Goal: Information Seeking & Learning: Learn about a topic

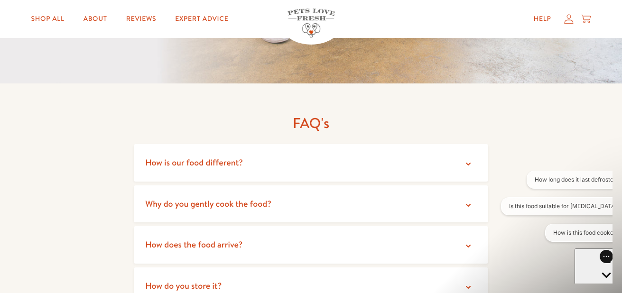
scroll to position [1626, 0]
click at [364, 167] on summary "How is our food different?" at bounding box center [311, 161] width 355 height 37
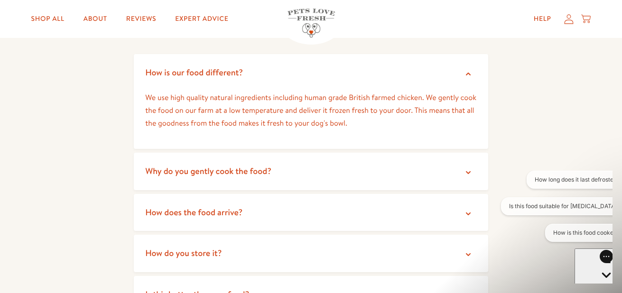
scroll to position [1716, 0]
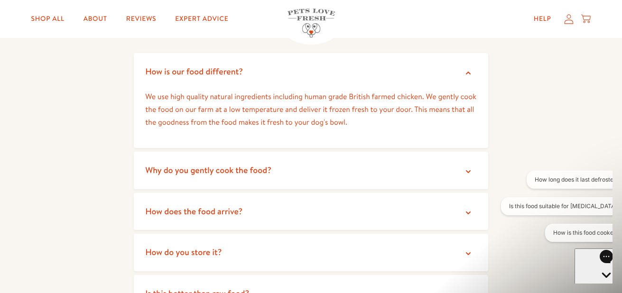
click at [368, 170] on summary "Why do you gently cook the food?" at bounding box center [311, 170] width 355 height 37
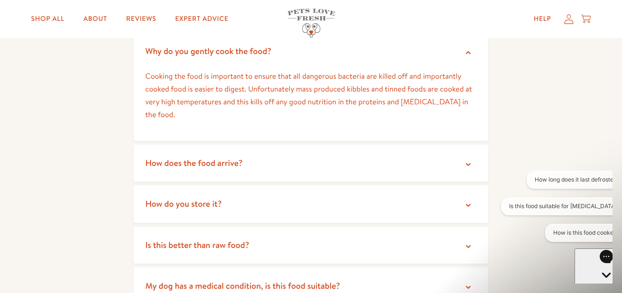
scroll to position [1836, 0]
click at [368, 170] on summary "How does the food arrive?" at bounding box center [311, 162] width 355 height 37
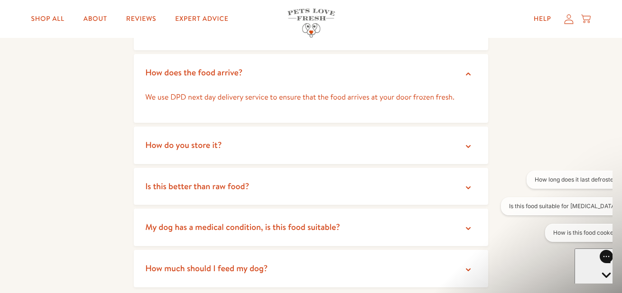
scroll to position [1933, 0]
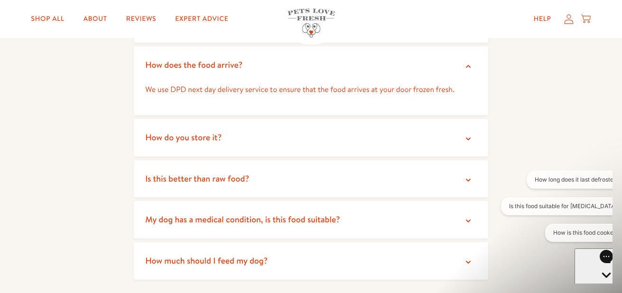
click at [376, 142] on summary "How do you store it?" at bounding box center [311, 137] width 355 height 37
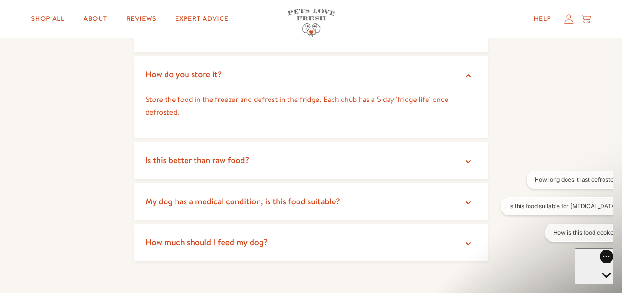
scroll to position [1997, 0]
click at [378, 162] on summary "Is this better than raw food?" at bounding box center [311, 159] width 355 height 37
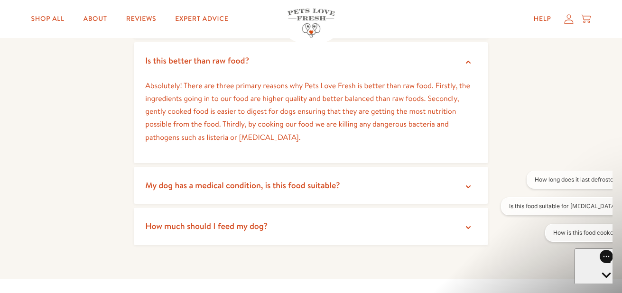
scroll to position [2101, 0]
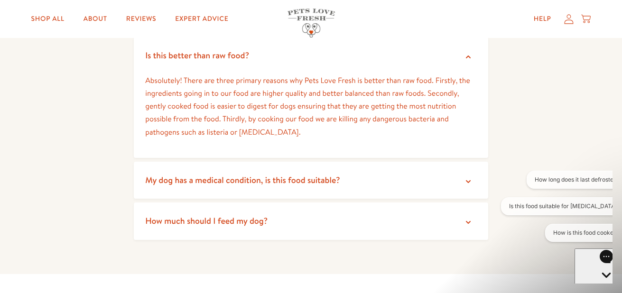
click at [379, 175] on summary "My dog has a medical condition, is this food suitable?" at bounding box center [311, 180] width 355 height 37
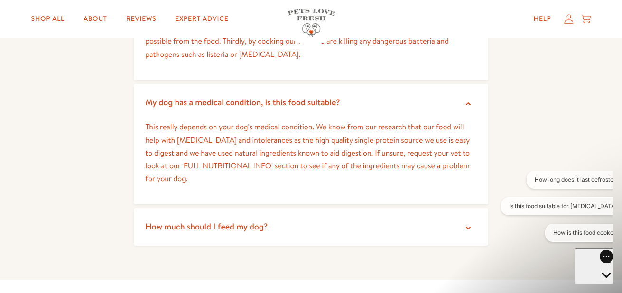
click at [378, 210] on summary "How much should I feed my dog?" at bounding box center [311, 226] width 355 height 37
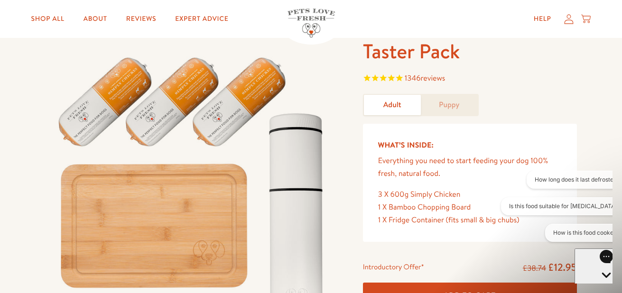
scroll to position [52, 0]
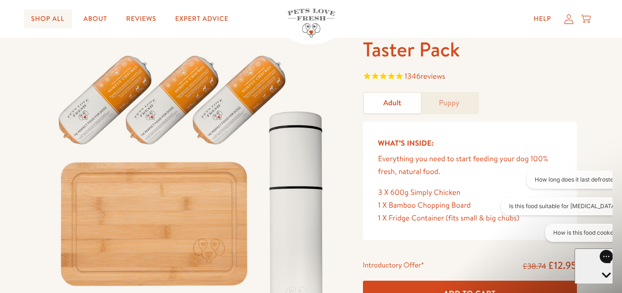
click at [62, 18] on link "Shop All" at bounding box center [48, 18] width 48 height 19
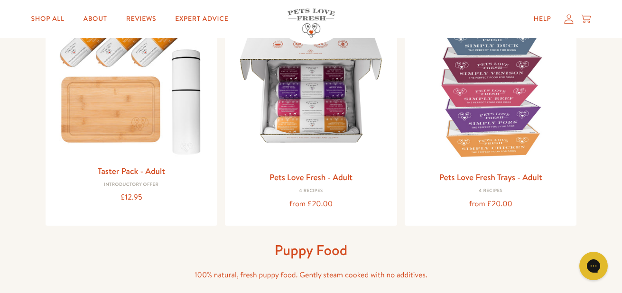
scroll to position [151, 0]
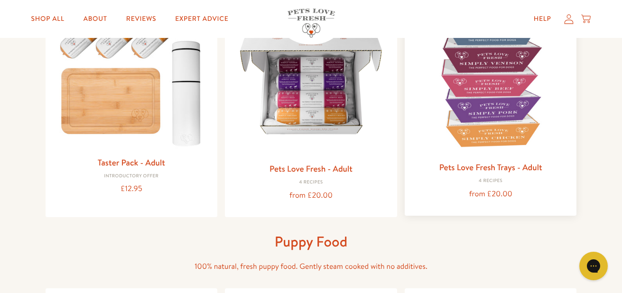
click at [472, 122] on img at bounding box center [490, 78] width 157 height 157
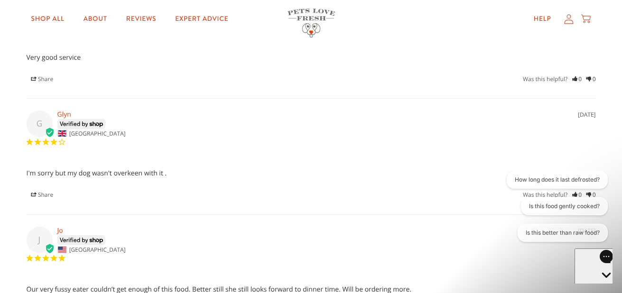
scroll to position [2174, 0]
